Goal: Task Accomplishment & Management: Complete application form

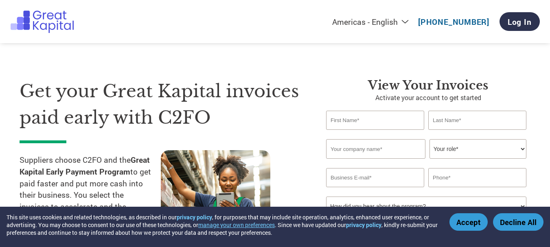
click at [367, 125] on input "text" at bounding box center [375, 120] width 98 height 19
type input "[PERSON_NAME]"
type input "DMAX OVERSEAS PRIVATE LIMITED"
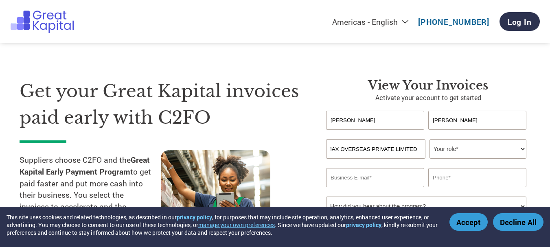
scroll to position [0, 0]
click at [526, 153] on div "DMAX OVERSEAS PRIVATE LIMITED Your role* CFO Controller Credit Manager Finance …" at bounding box center [428, 149] width 204 height 20
click at [523, 150] on select "Your role* CFO Controller Credit Manager Finance Director Treasurer CEO Preside…" at bounding box center [477, 149] width 97 height 20
select select "CONTROLLER"
click at [429, 139] on select "Your role* CFO Controller Credit Manager Finance Director Treasurer CEO Preside…" at bounding box center [477, 149] width 97 height 20
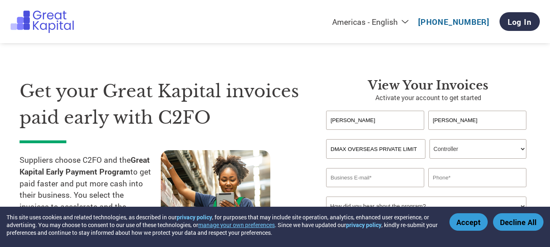
click at [385, 177] on input "email" at bounding box center [375, 177] width 98 height 19
type input "C"
type input "D"
type input "C"
type input "[EMAIL_ADDRESS][DOMAIN_NAME]"
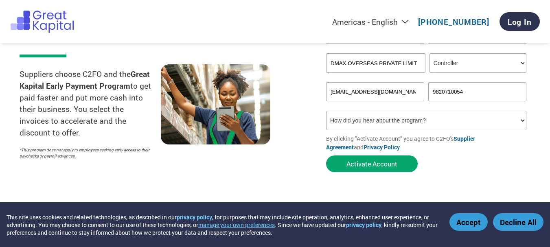
scroll to position [87, 0]
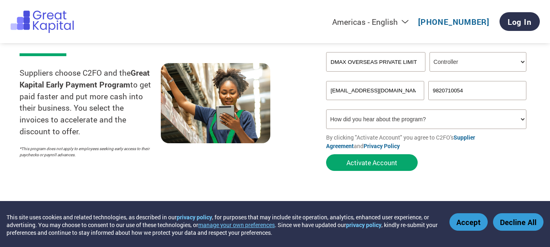
type input "9820710054"
click at [368, 119] on select "How did you hear about the program? Received a letter Email Social Media Online…" at bounding box center [426, 119] width 200 height 20
select select "Family/Friend/Acquaintance"
click at [326, 109] on select "How did you hear about the program? Received a letter Email Social Media Online…" at bounding box center [426, 119] width 200 height 20
click at [382, 167] on button "Activate Account" at bounding box center [372, 162] width 92 height 17
